Goal: Book appointment/travel/reservation

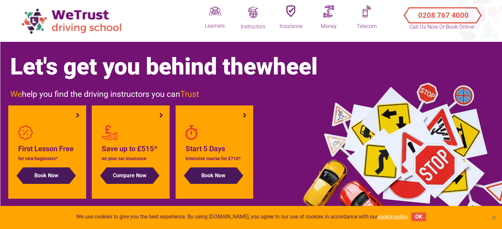
click at [494, 217] on span "Cookie Notice" at bounding box center [493, 217] width 7 height 7
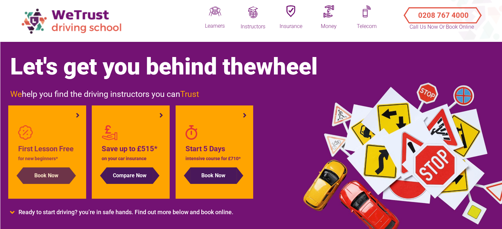
click at [48, 177] on button "Book Now" at bounding box center [46, 176] width 46 height 16
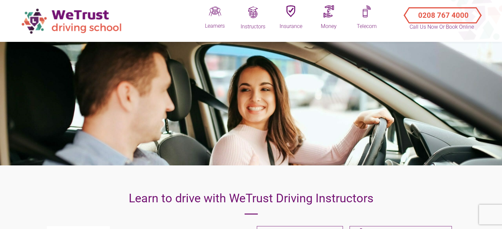
click at [160, 10] on header "Learners Block Bookings Automatic Driving Lessons Refresher Driving Lessons Pas…" at bounding box center [251, 21] width 502 height 42
